Goal: Information Seeking & Learning: Check status

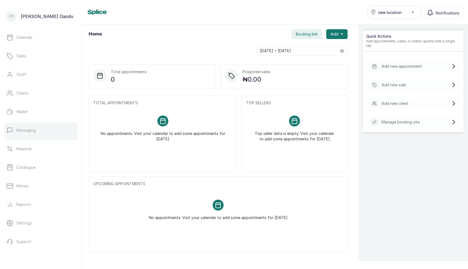
scroll to position [34, 0]
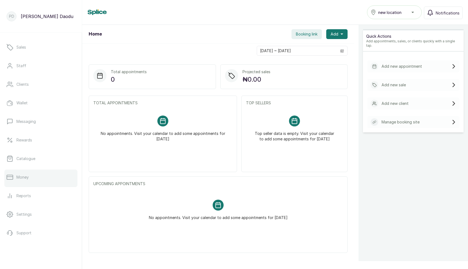
click at [26, 174] on link "Money" at bounding box center [40, 177] width 73 height 15
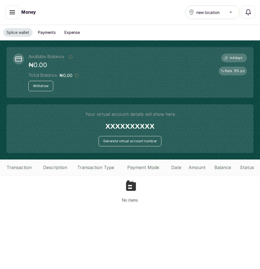
click at [253, 77] on div "Available Balance This balance overall amount of money in your Splice Wallet, i…" at bounding box center [130, 72] width 247 height 51
click at [234, 72] on div "% Rate 8 % p.a" at bounding box center [233, 71] width 28 height 9
click at [232, 72] on p "% Rate" at bounding box center [226, 71] width 11 height 4
click at [236, 59] on p "[DATE]" at bounding box center [236, 58] width 13 height 4
click at [240, 59] on p "in 4 days" at bounding box center [236, 58] width 13 height 4
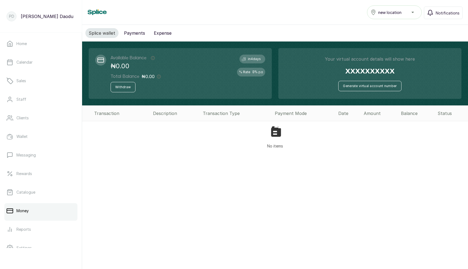
click at [260, 59] on div "in 4 days" at bounding box center [252, 59] width 26 height 9
drag, startPoint x: 240, startPoint y: 73, endPoint x: 264, endPoint y: 74, distance: 23.8
click at [260, 74] on div "% Rate 8 % p.a" at bounding box center [251, 72] width 28 height 9
click at [224, 70] on div "Available Balance This balance overall amount of money in your Splice Wallet, i…" at bounding box center [180, 73] width 183 height 51
click at [260, 14] on span "new location" at bounding box center [389, 13] width 23 height 6
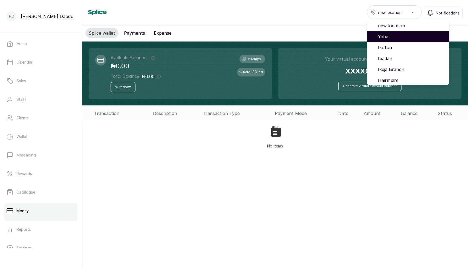
click at [260, 38] on span "Yaba" at bounding box center [411, 36] width 67 height 7
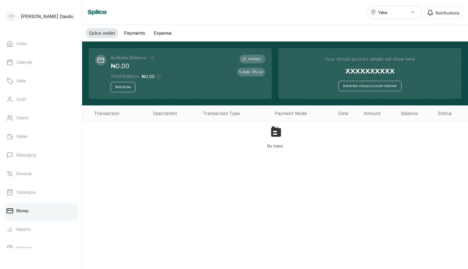
click at [387, 14] on span "Yaba" at bounding box center [382, 13] width 9 height 6
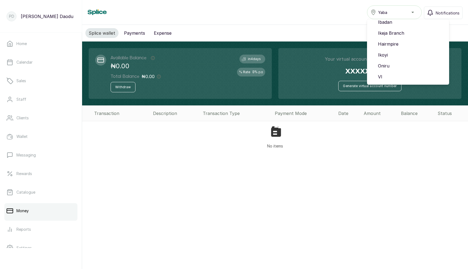
scroll to position [40, 0]
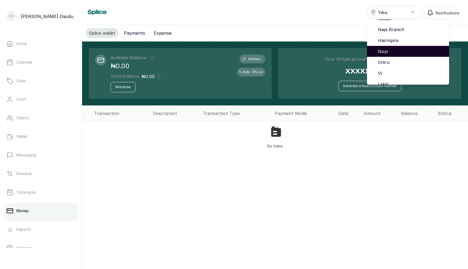
click at [385, 53] on span "Ikoyi" at bounding box center [411, 51] width 67 height 7
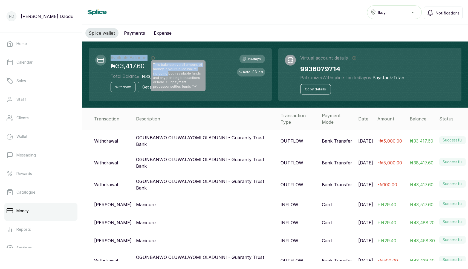
drag, startPoint x: 107, startPoint y: 65, endPoint x: 169, endPoint y: 73, distance: 62.4
click at [169, 73] on div "Available Balance This balance overall amount of money in your Splice Wallet, i…" at bounding box center [133, 75] width 76 height 40
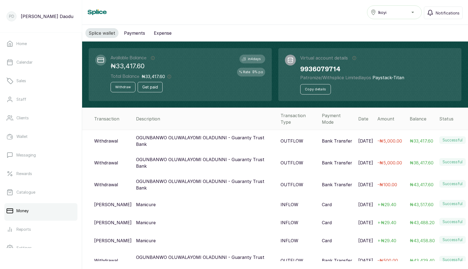
click at [124, 70] on p "₦33,417.60" at bounding box center [141, 66] width 61 height 10
drag, startPoint x: 108, startPoint y: 67, endPoint x: 148, endPoint y: 69, distance: 40.0
click at [148, 69] on div "Available Balance This balance overall amount of money in your Splice Wallet, i…" at bounding box center [133, 75] width 76 height 40
click at [146, 87] on span "Get paid" at bounding box center [150, 87] width 16 height 5
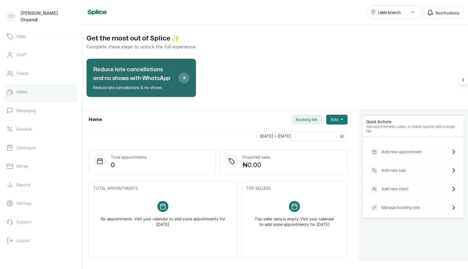
scroll to position [48, 0]
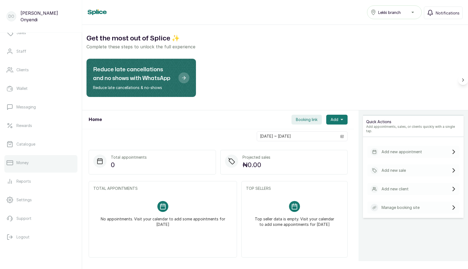
click at [23, 158] on link "Money" at bounding box center [40, 162] width 73 height 15
